Goal: Task Accomplishment & Management: Complete application form

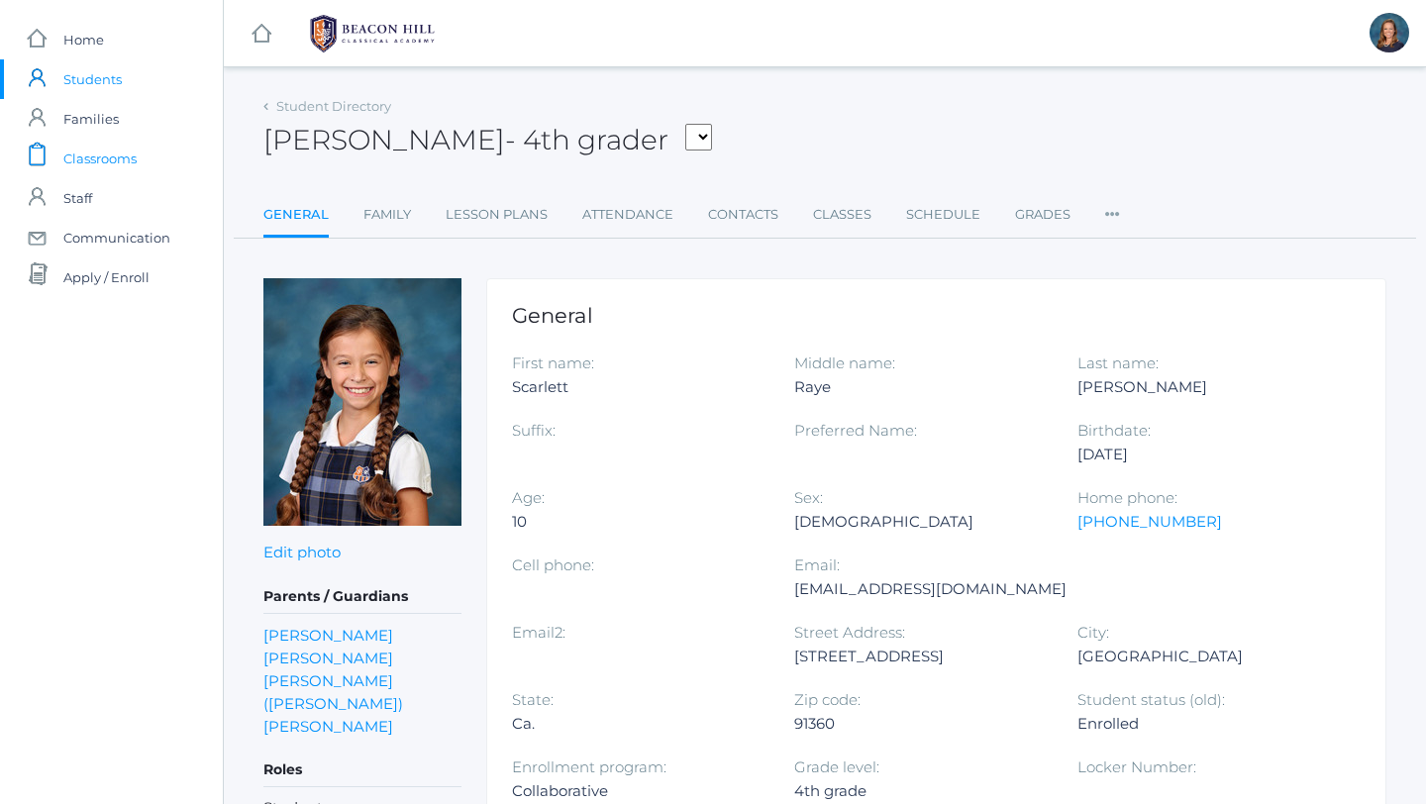
click at [116, 162] on span "Classrooms" at bounding box center [99, 159] width 73 height 40
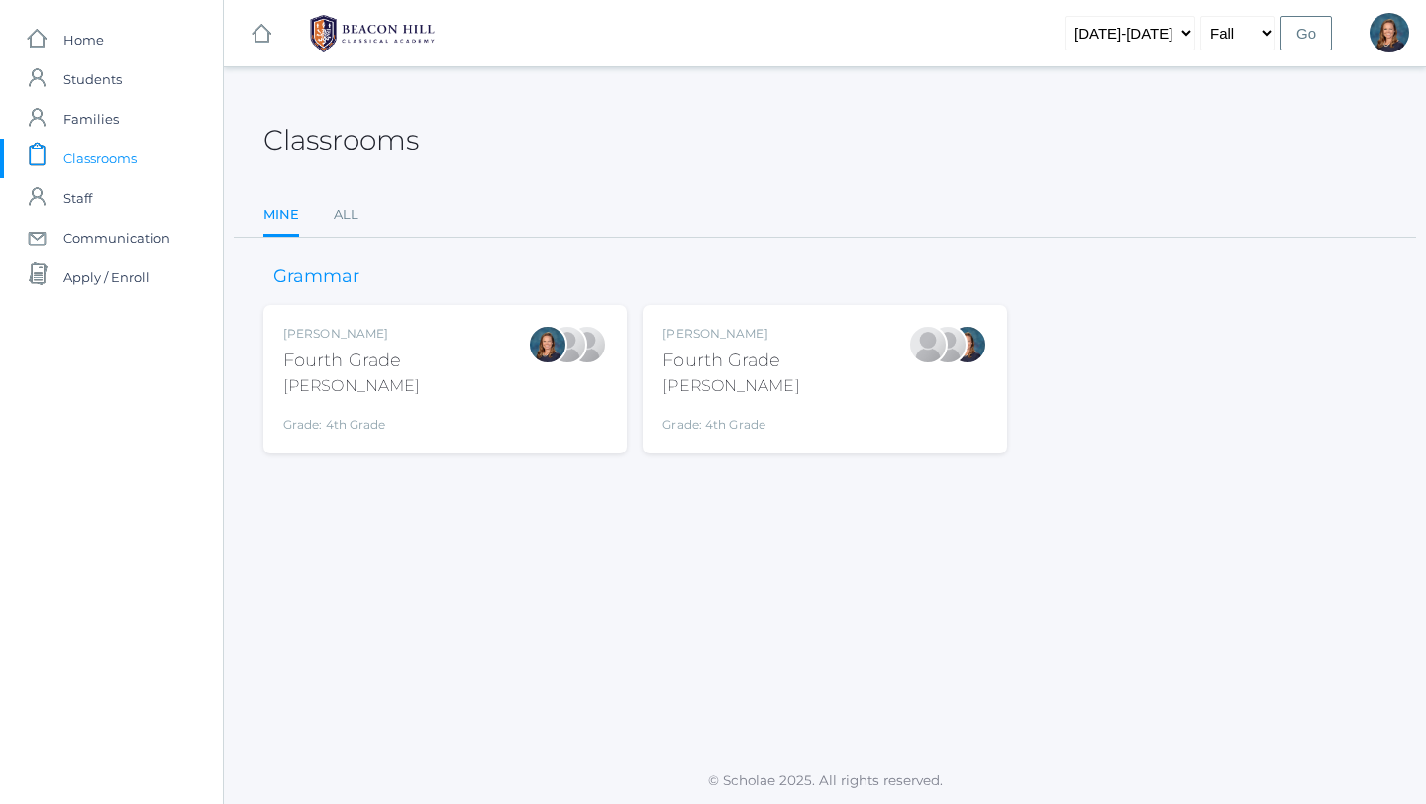
click at [374, 378] on div "[PERSON_NAME]" at bounding box center [351, 386] width 137 height 24
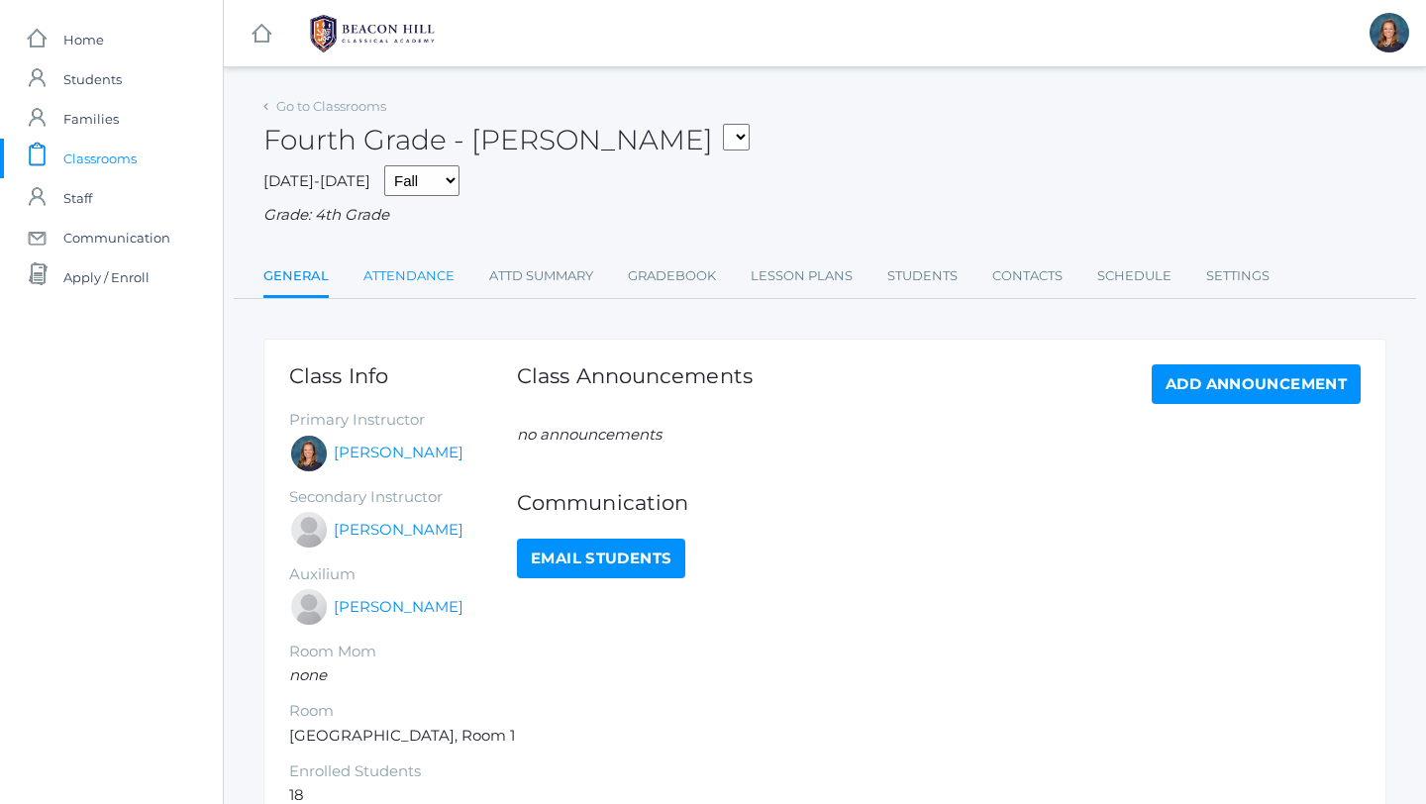
click at [431, 271] on link "Attendance" at bounding box center [409, 277] width 91 height 40
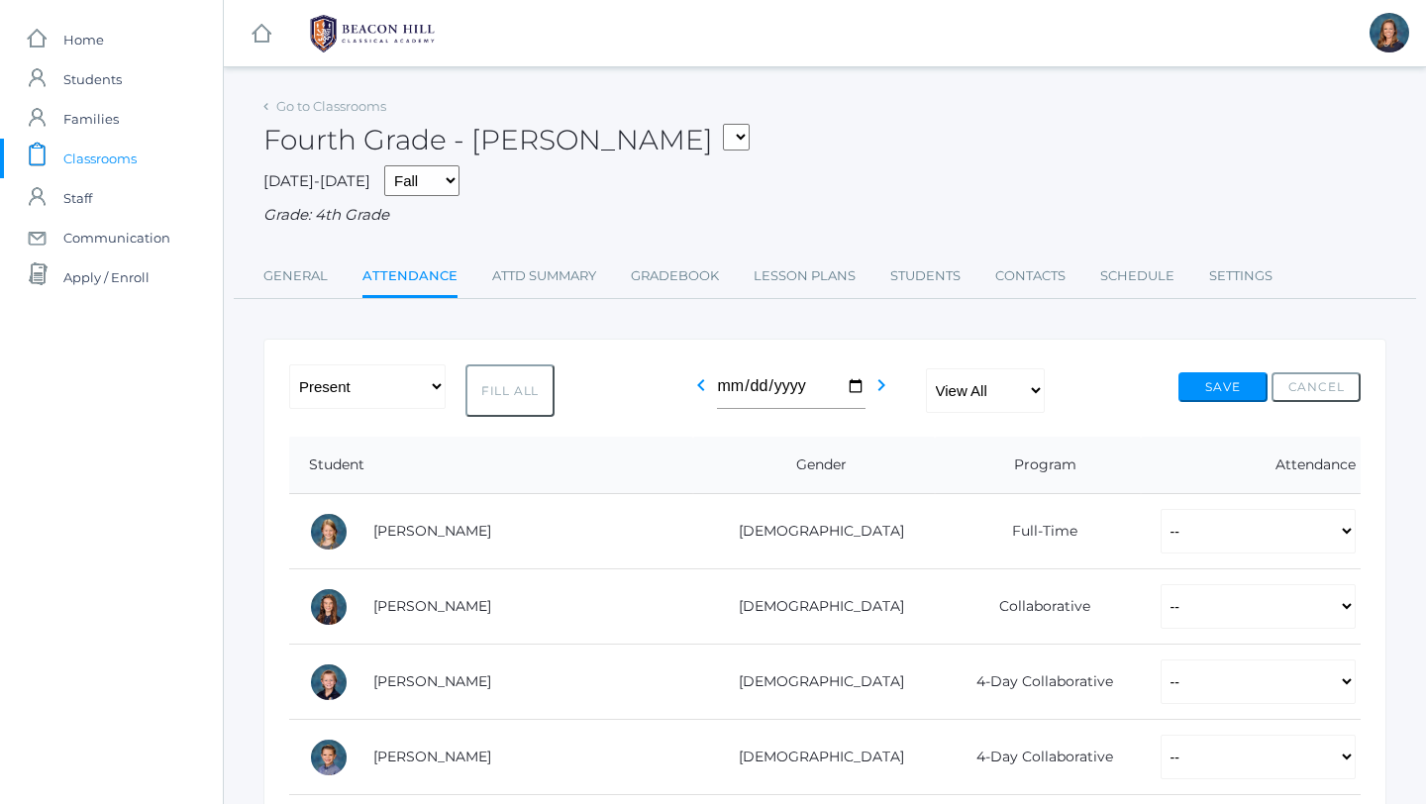
click at [503, 397] on button "Fill All" at bounding box center [510, 391] width 89 height 53
select select "P"
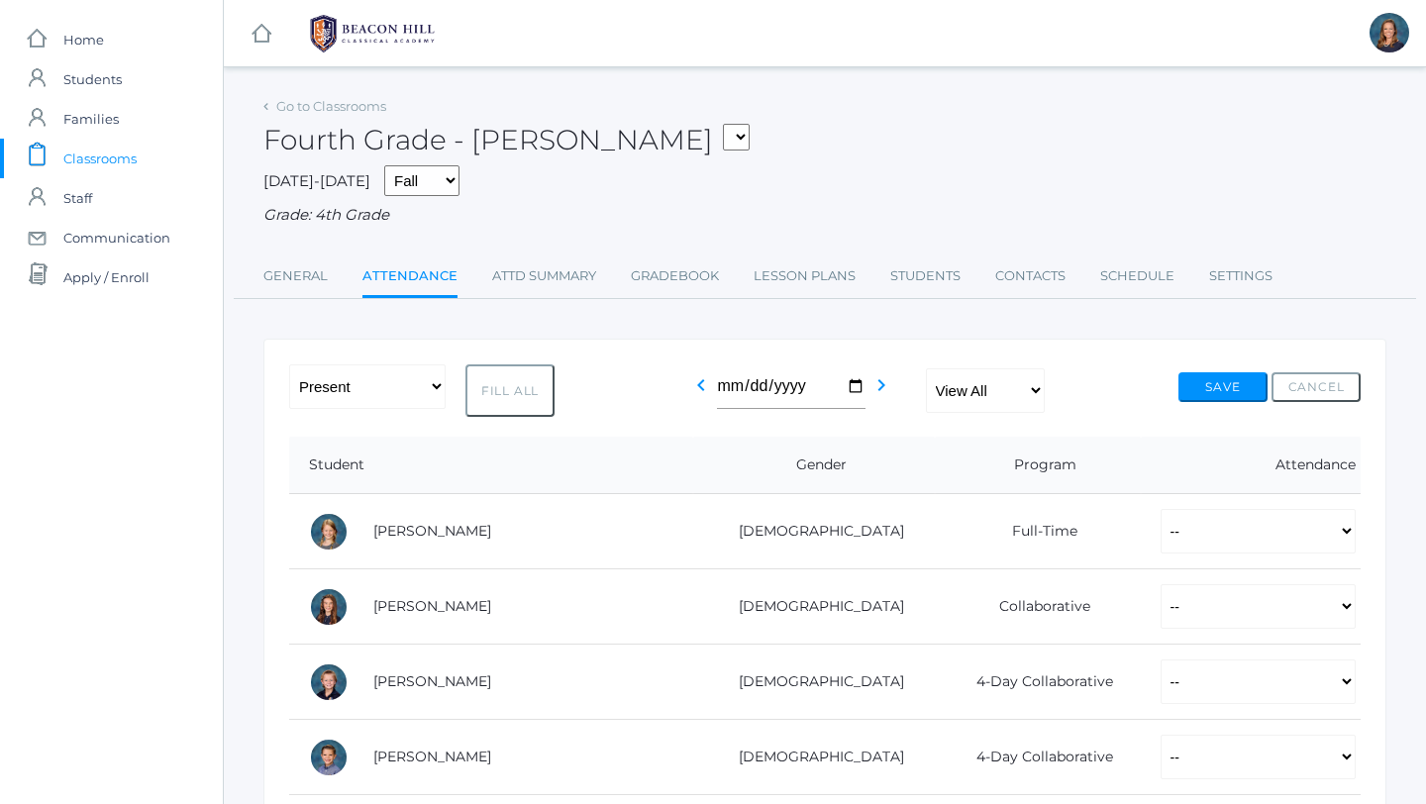
select select "P"
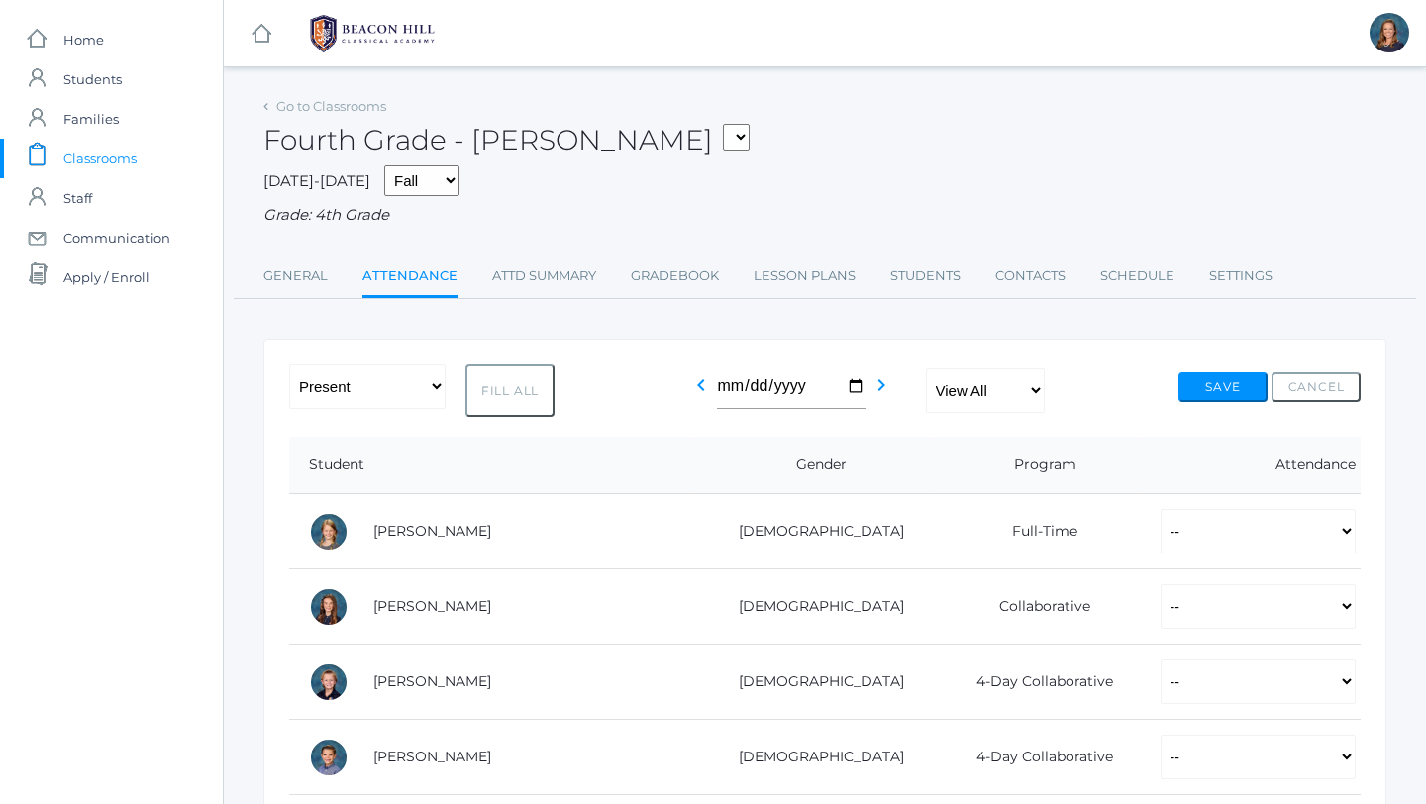
select select "P"
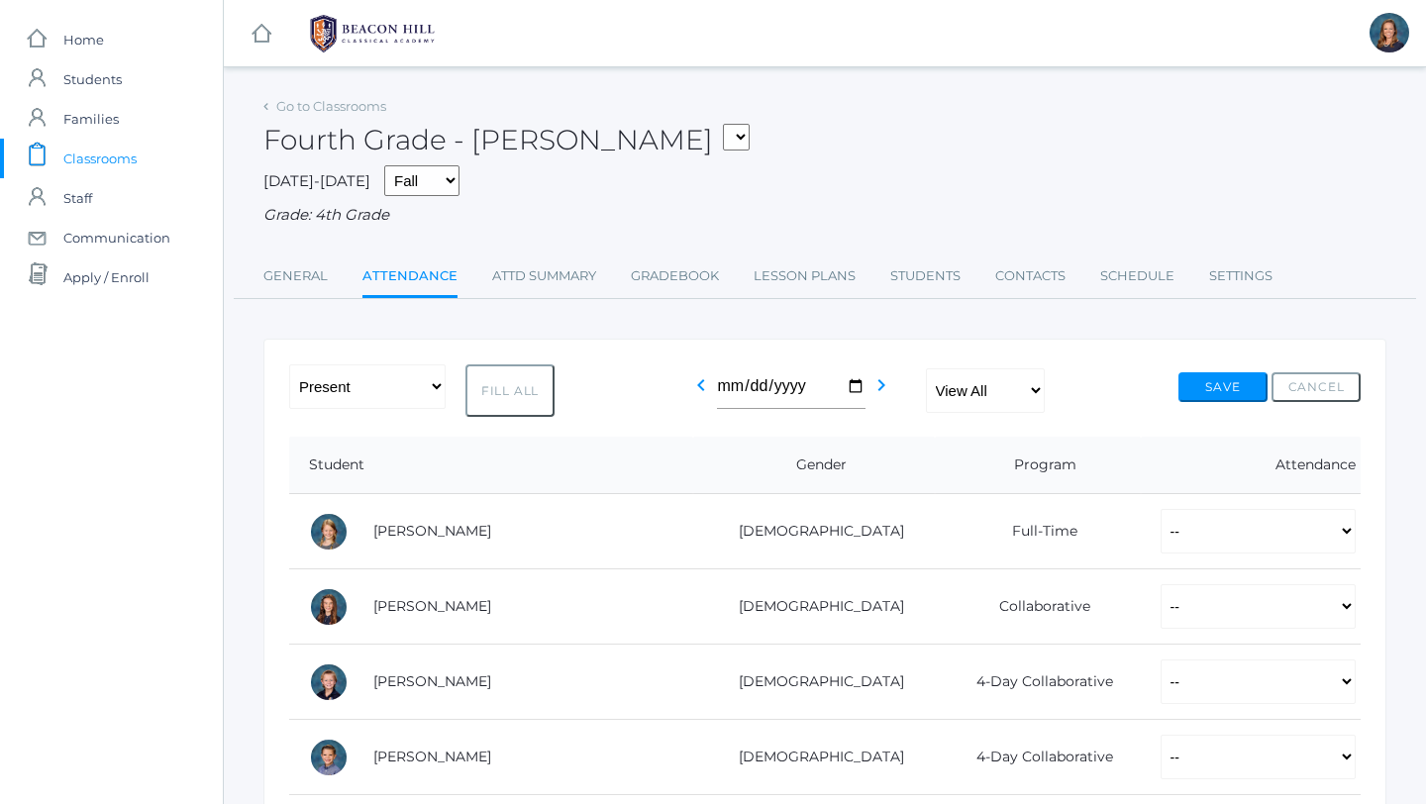
select select "P"
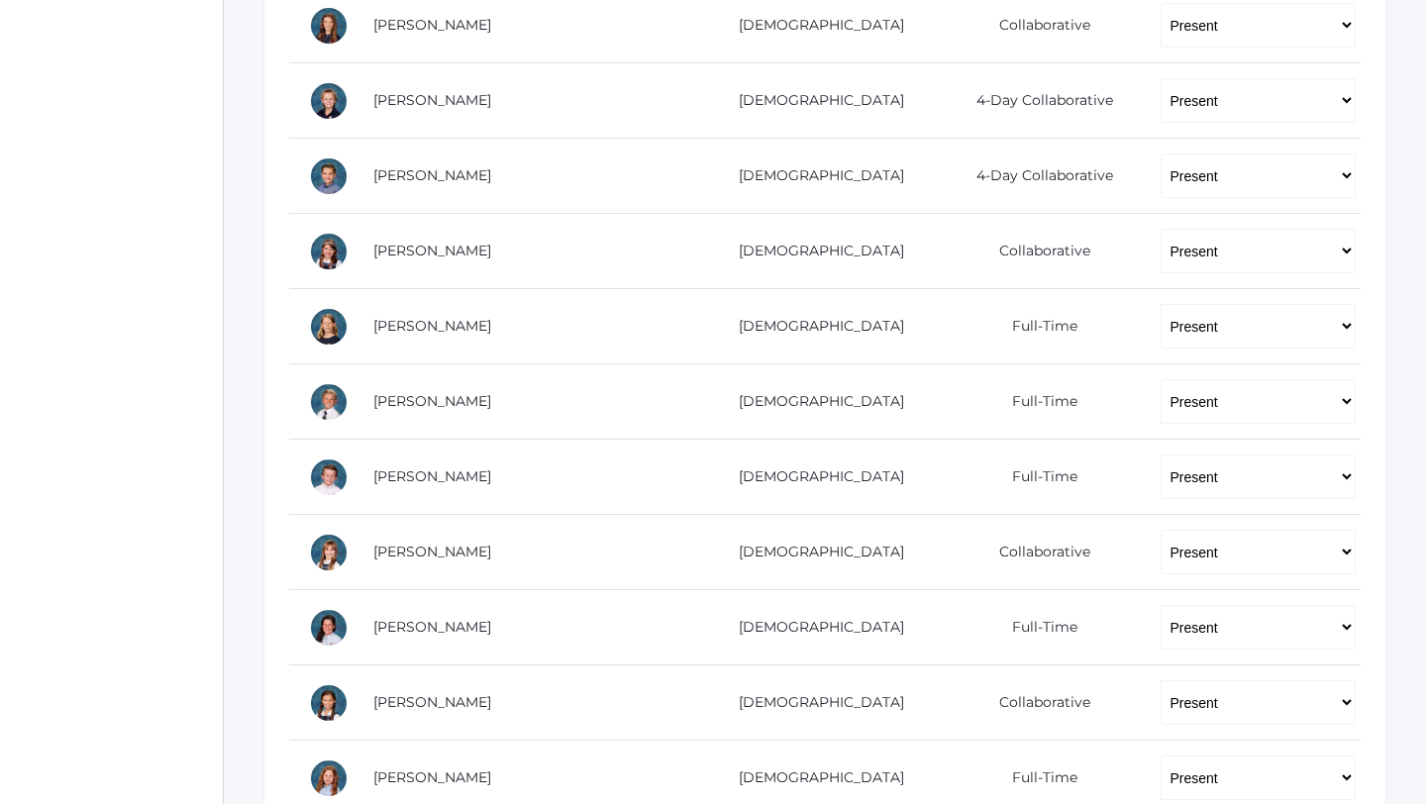
scroll to position [585, 0]
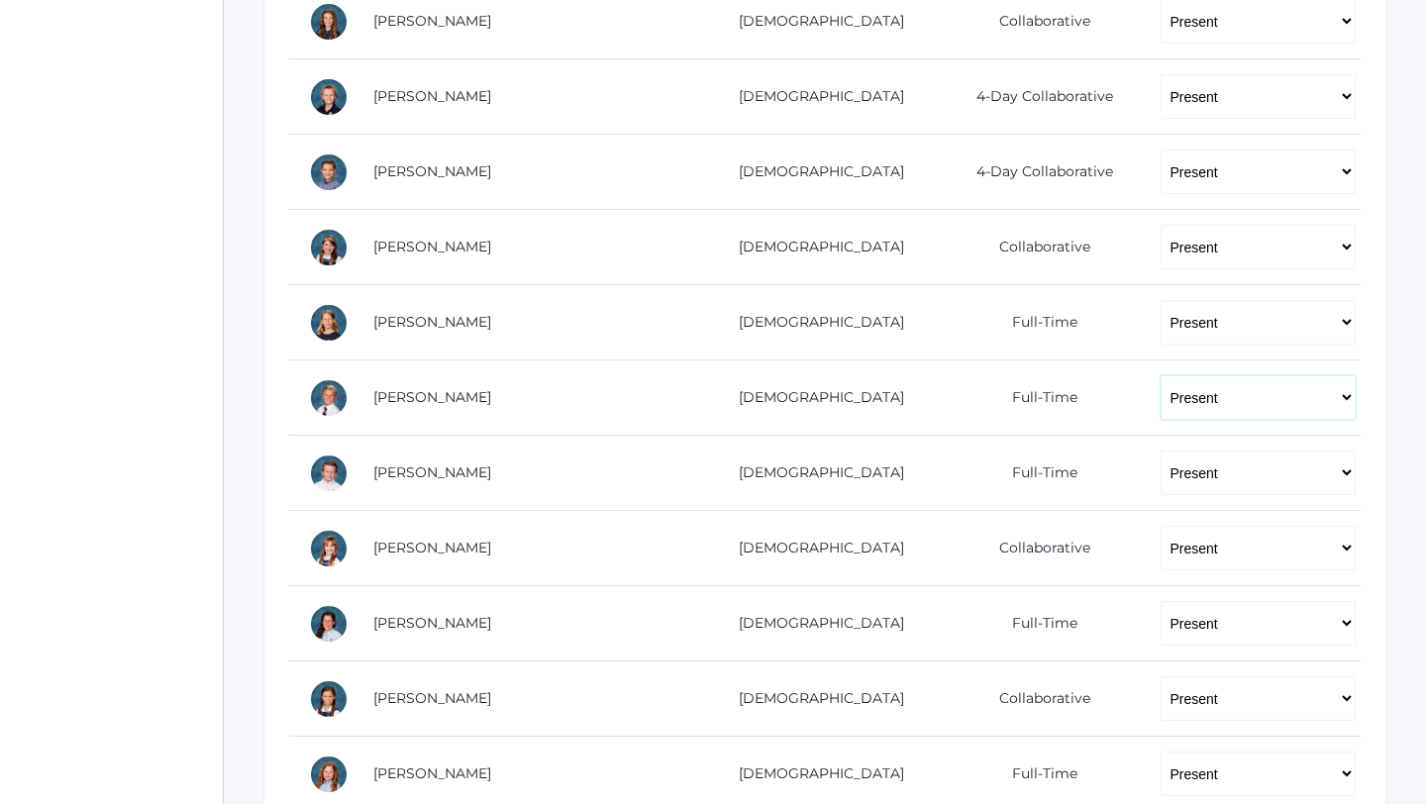
click at [1161, 418] on select "-- Present Present-At-Home Tardy Excused Tardy Unexcused Absent Excused Absent …" at bounding box center [1258, 397] width 195 height 45
select select "AE"
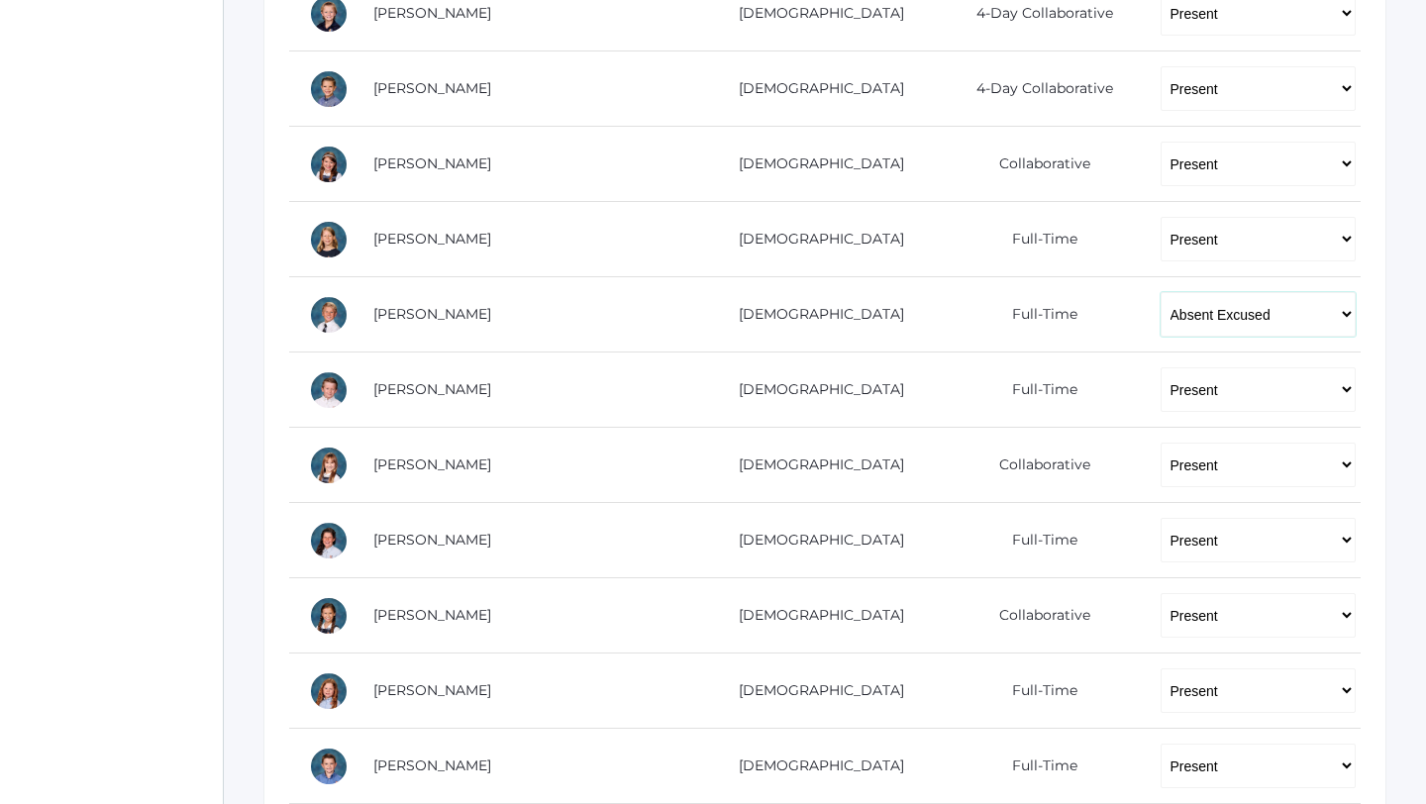
scroll to position [673, 0]
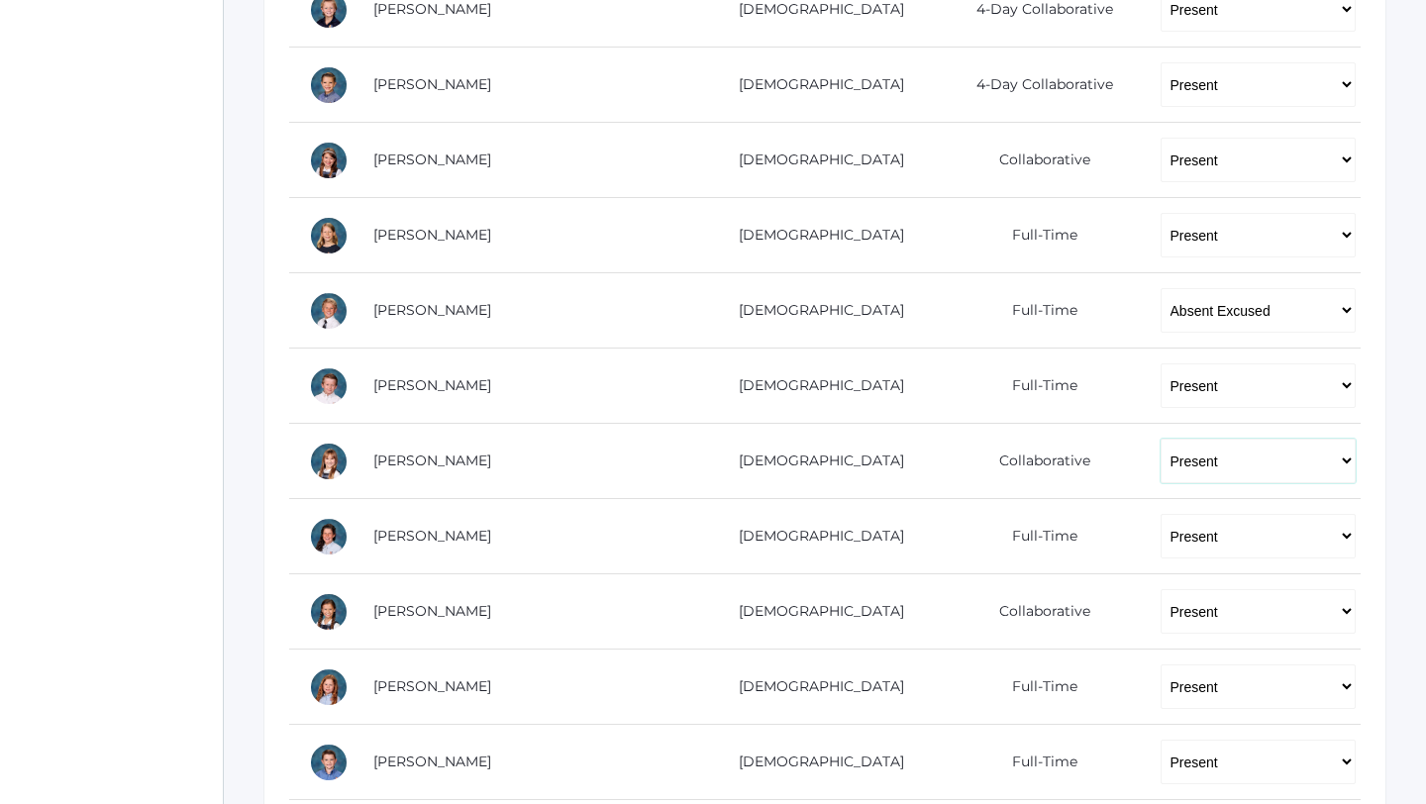
click at [1168, 454] on select "-- Present Present-At-Home Tardy Excused Tardy Unexcused Absent Excused Absent …" at bounding box center [1258, 461] width 195 height 45
select select "AU"
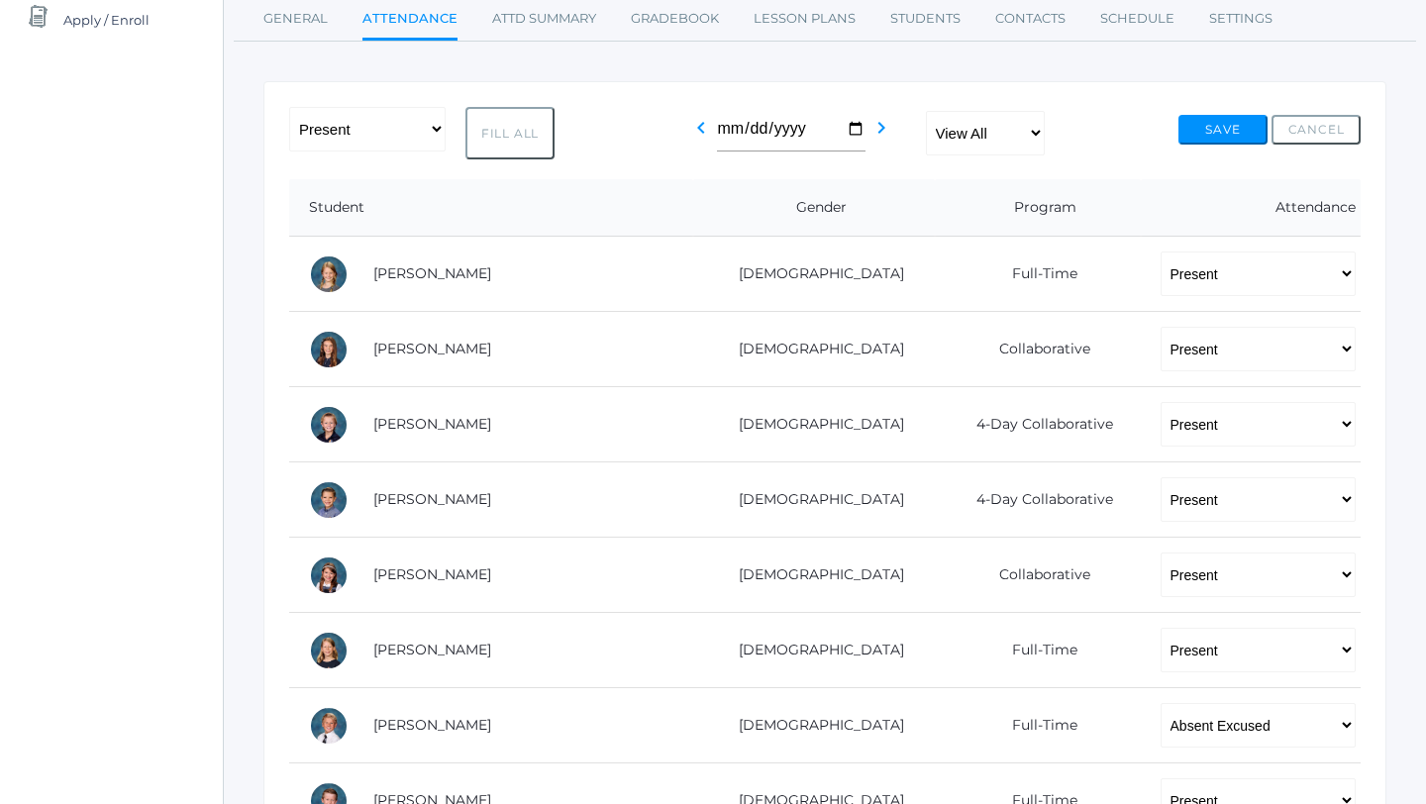
scroll to position [251, 0]
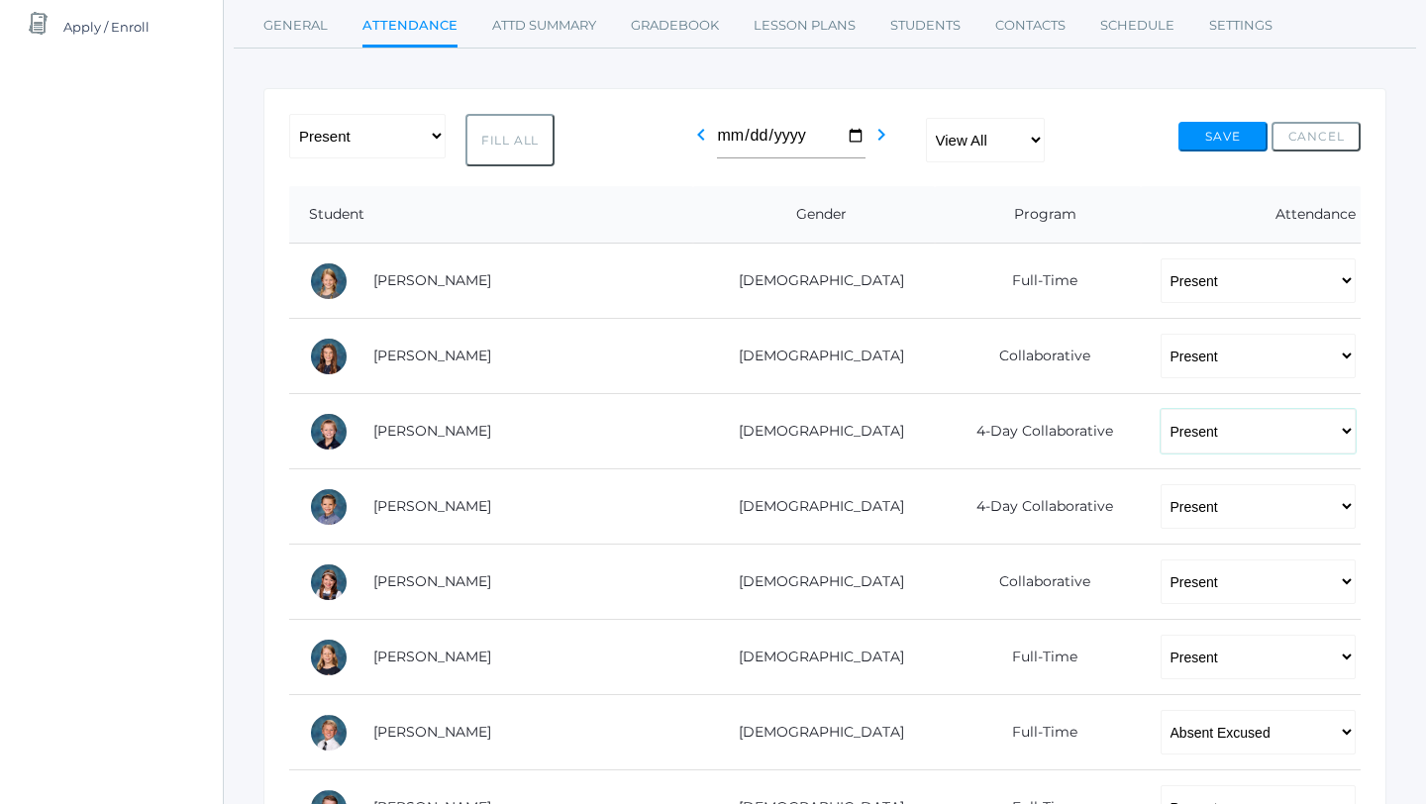
click at [1161, 434] on select "-- Present Present-At-Home Tardy Excused Tardy Unexcused Absent Excused Absent …" at bounding box center [1258, 431] width 195 height 45
select select "AU"
click at [1224, 146] on button "Save" at bounding box center [1223, 137] width 89 height 30
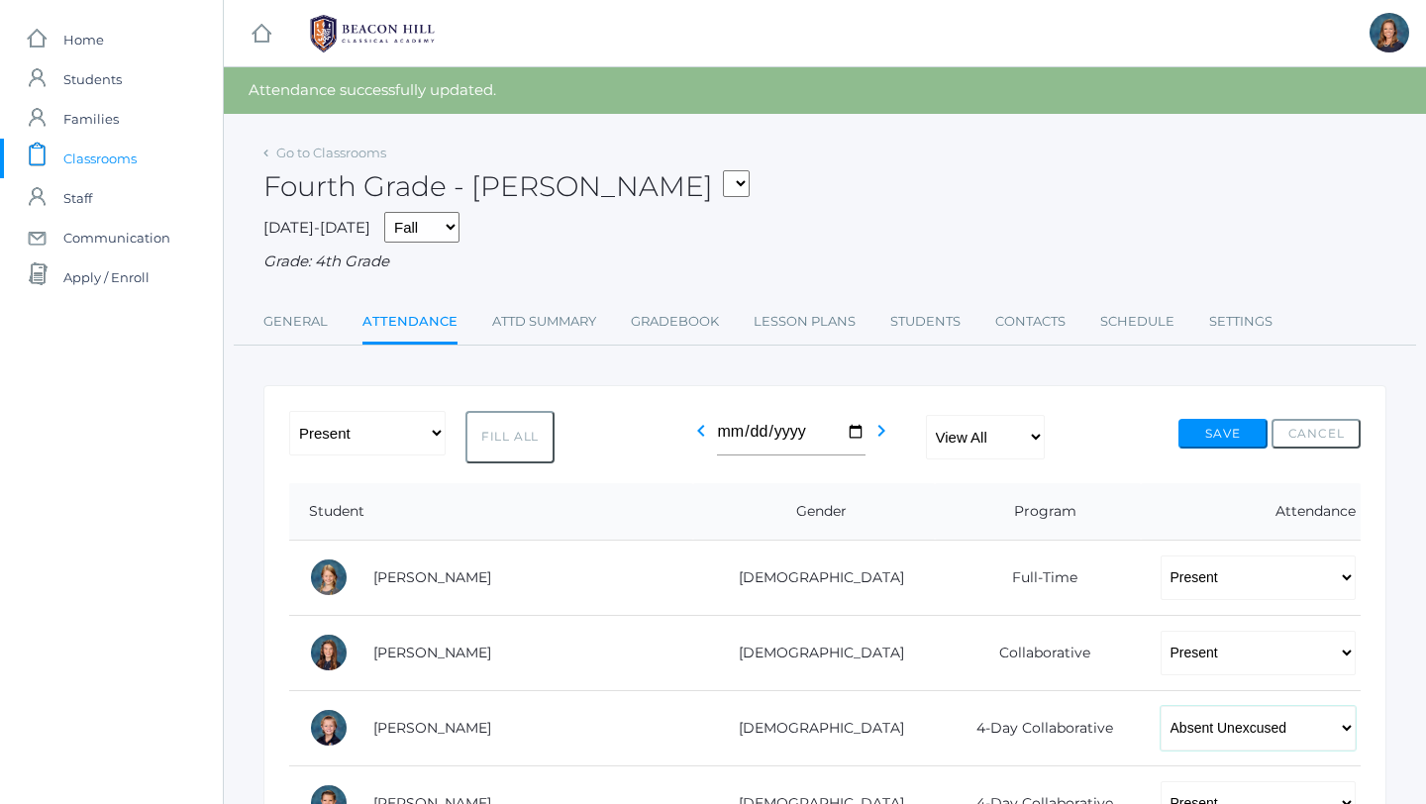
click at [1231, 732] on select "-- Present Present-At-Home Tardy Excused Tardy Unexcused Absent Excused Absent …" at bounding box center [1258, 728] width 195 height 45
select select "TU"
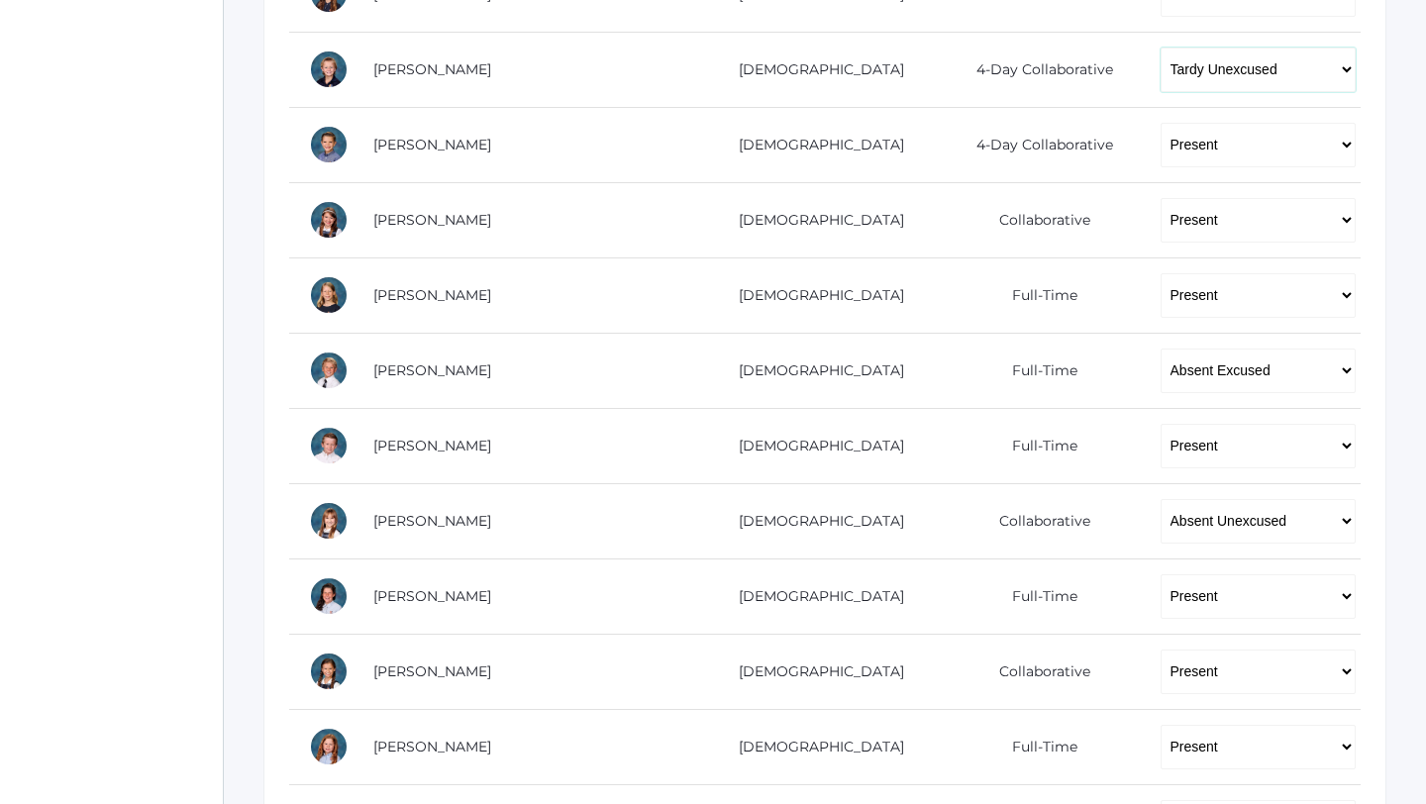
scroll to position [662, 0]
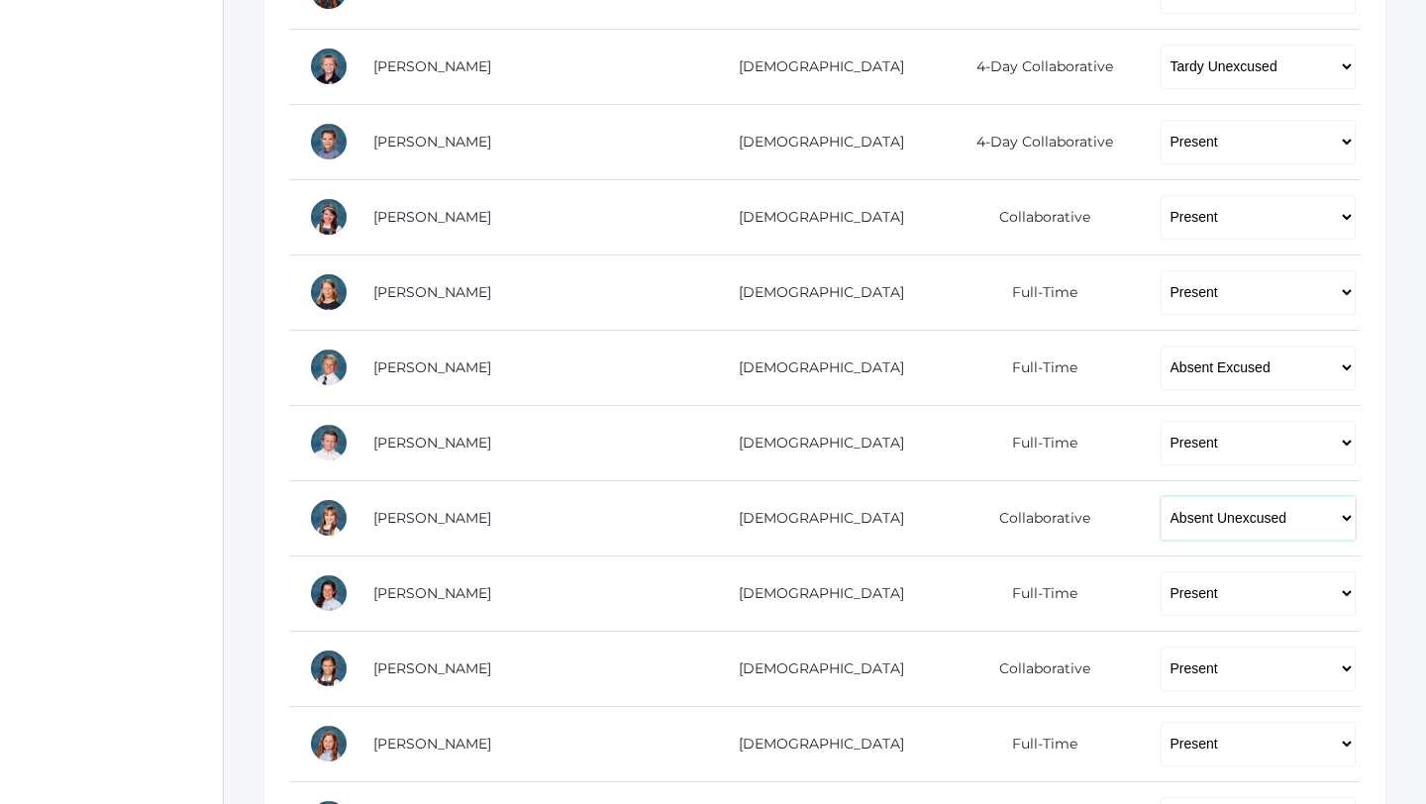
click at [1199, 517] on select "-- Present Present-At-Home Tardy Excused Tardy Unexcused Absent Excused Absent …" at bounding box center [1258, 518] width 195 height 45
select select "TU"
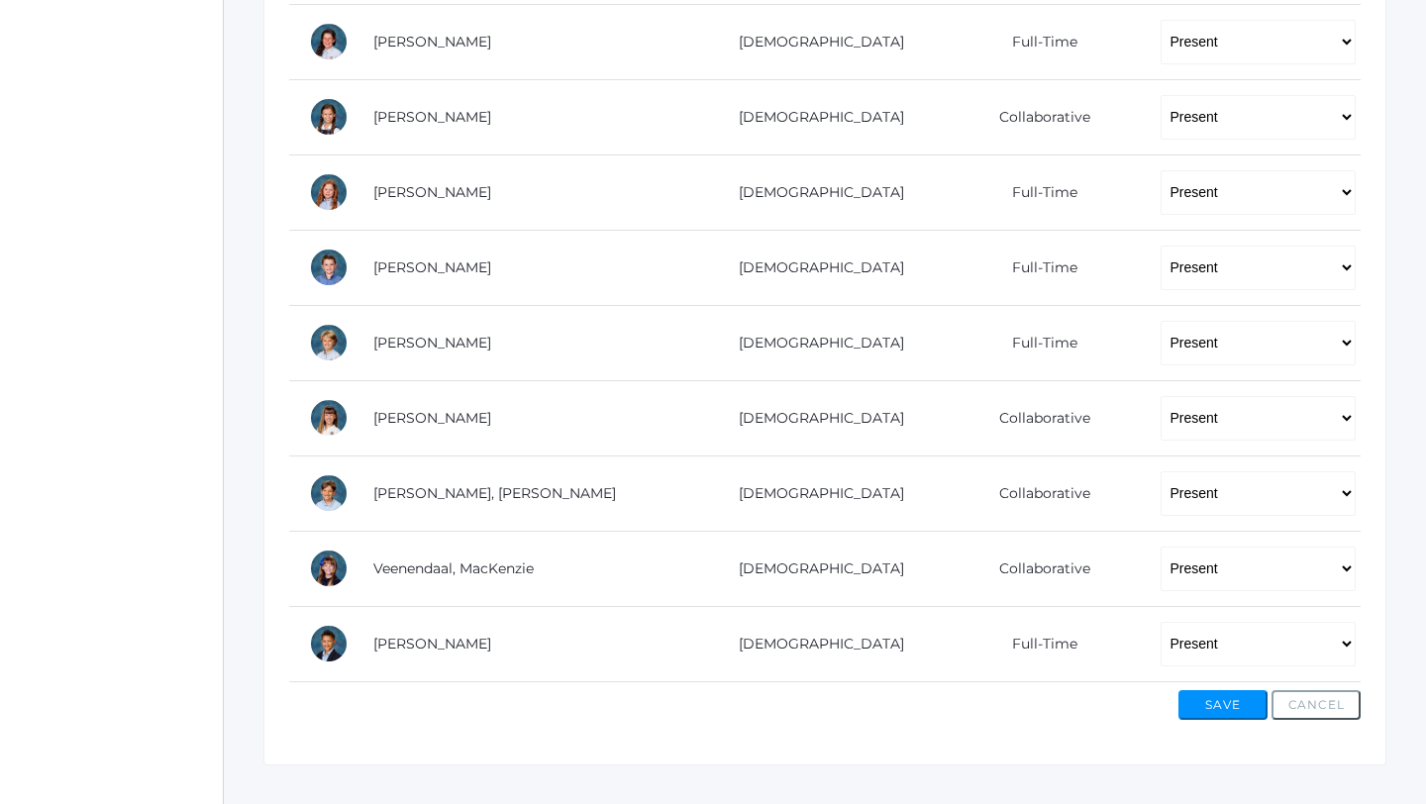
scroll to position [1246, 0]
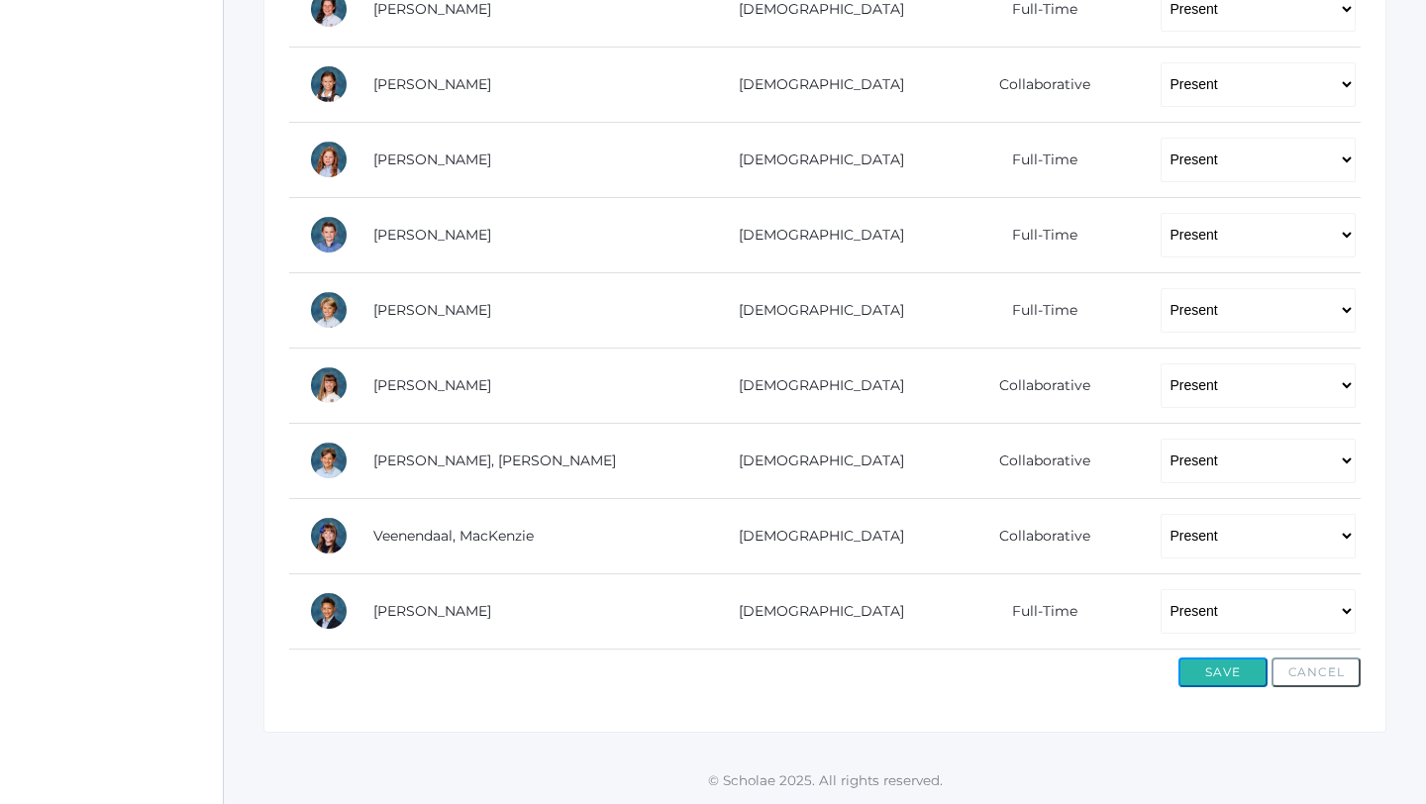
click at [1215, 678] on button "Save" at bounding box center [1223, 673] width 89 height 30
